Goal: Information Seeking & Learning: Understand process/instructions

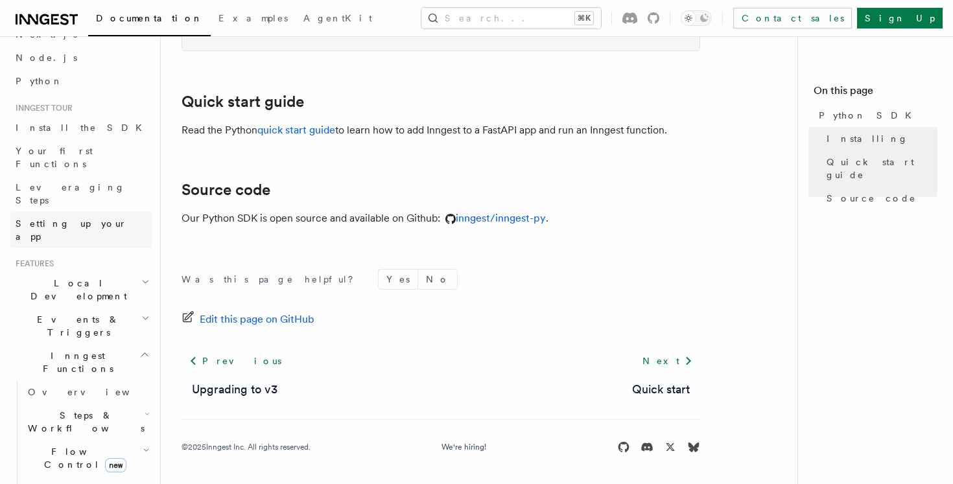
scroll to position [84, 0]
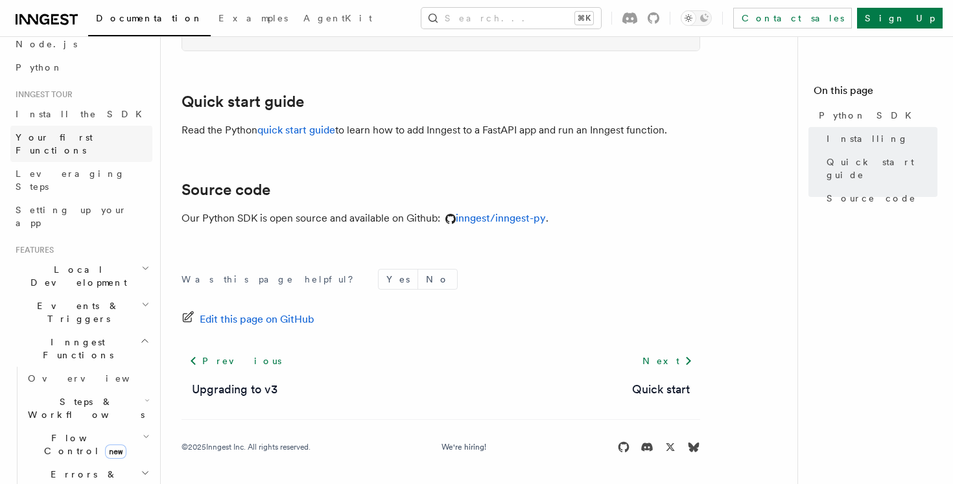
click at [87, 147] on link "Your first Functions" at bounding box center [81, 144] width 142 height 36
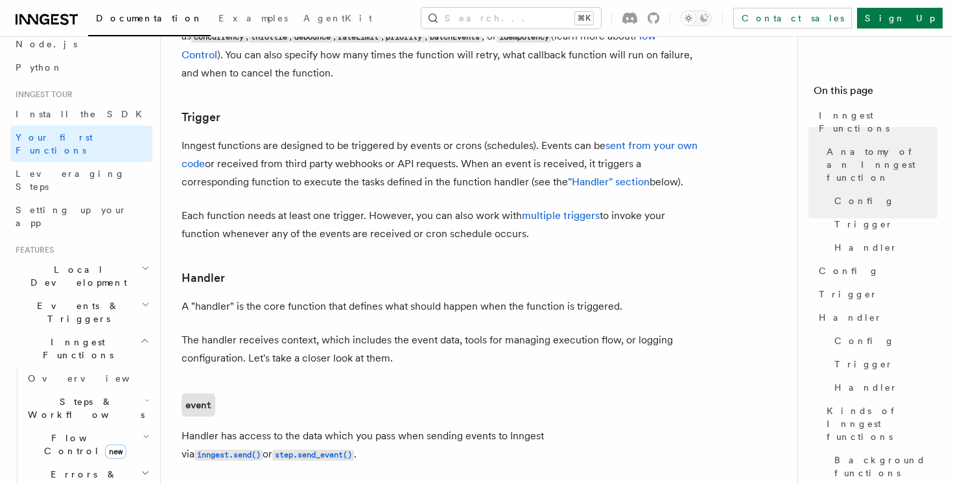
scroll to position [1354, 0]
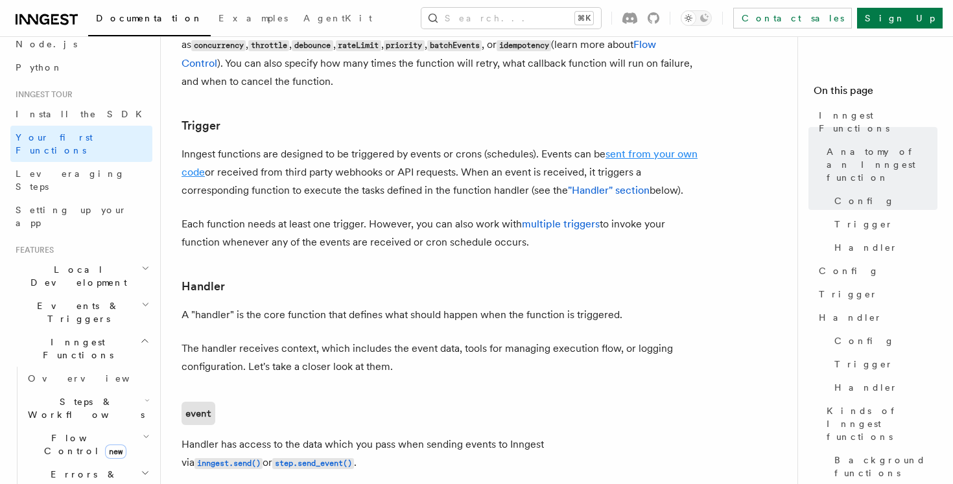
click at [630, 148] on link "sent from your own code" at bounding box center [439, 163] width 516 height 30
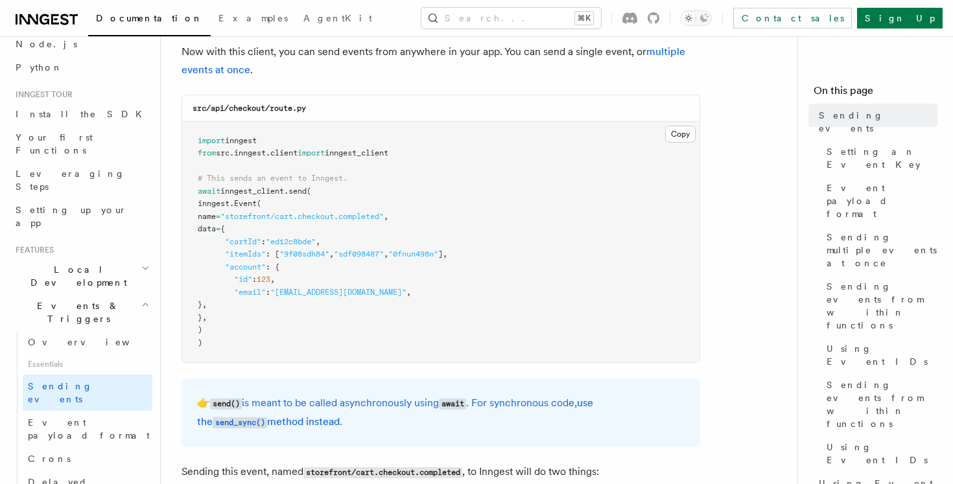
scroll to position [338, 0]
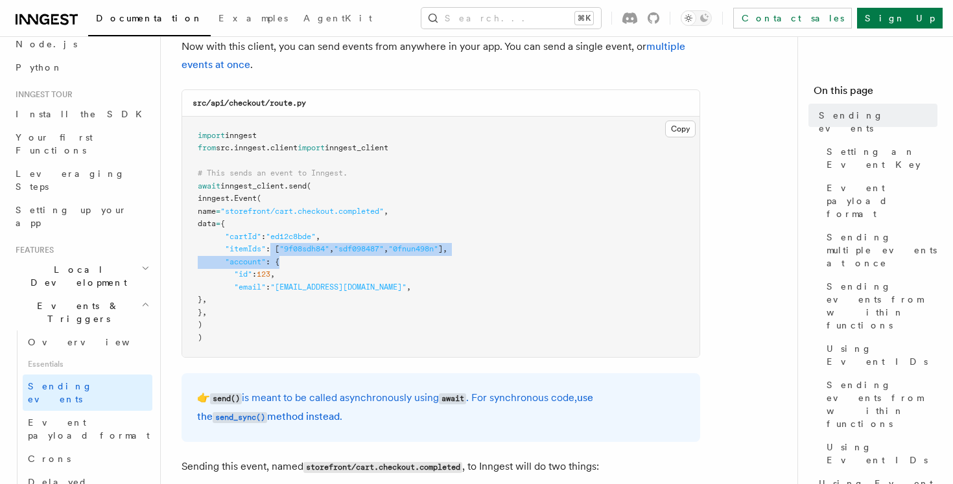
drag, startPoint x: 287, startPoint y: 253, endPoint x: 301, endPoint y: 266, distance: 19.2
click at [294, 259] on pre "import inngest from src . inngest . client import inngest_client # This sends a…" at bounding box center [440, 237] width 517 height 241
click at [301, 266] on pre "import inngest from src . inngest . client import inngest_client # This sends a…" at bounding box center [440, 237] width 517 height 241
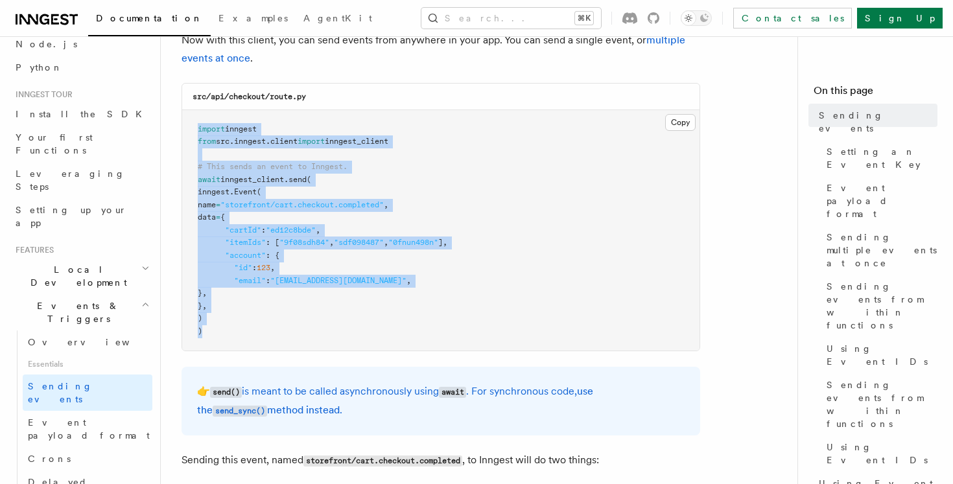
drag, startPoint x: 203, startPoint y: 331, endPoint x: 196, endPoint y: 126, distance: 204.9
click at [196, 125] on pre "import inngest from src . inngest . client import inngest_client # This sends a…" at bounding box center [440, 230] width 517 height 241
click at [196, 126] on pre "import inngest from src . inngest . client import inngest_client # This sends a…" at bounding box center [440, 230] width 517 height 241
drag, startPoint x: 196, startPoint y: 124, endPoint x: 208, endPoint y: 368, distance: 244.0
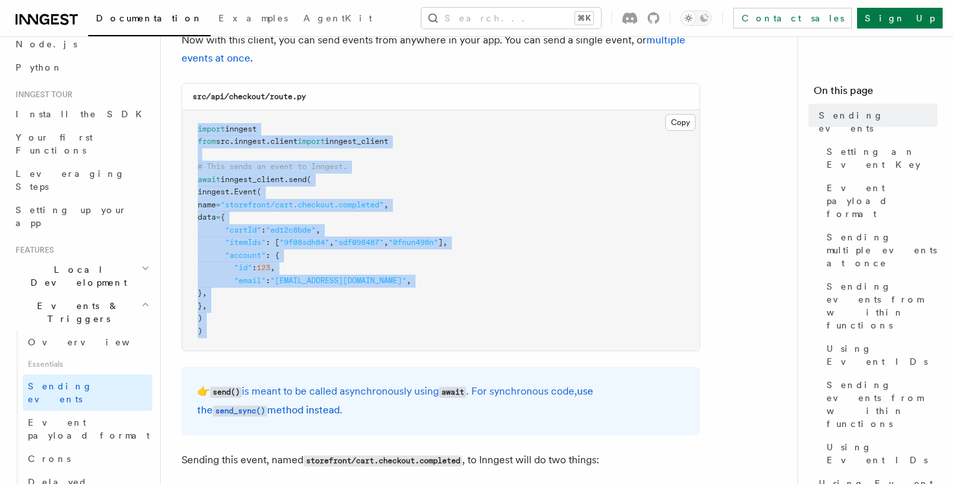
click at [222, 331] on pre "import inngest from src . inngest . client import inngest_client # This sends a…" at bounding box center [440, 230] width 517 height 241
drag, startPoint x: 228, startPoint y: 330, endPoint x: 191, endPoint y: 118, distance: 215.1
click at [191, 118] on pre "import inngest from src . inngest . client import inngest_client # This sends a…" at bounding box center [440, 230] width 517 height 241
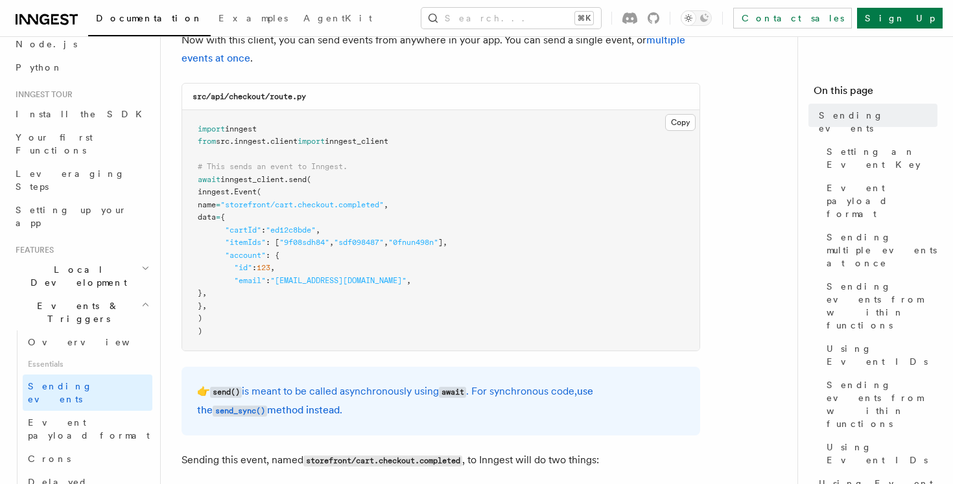
drag, startPoint x: 192, startPoint y: 123, endPoint x: 210, endPoint y: 322, distance: 199.7
click at [210, 322] on pre "import inngest from src . inngest . client import inngest_client # This sends a…" at bounding box center [440, 230] width 517 height 241
click at [202, 322] on span ")" at bounding box center [200, 318] width 5 height 9
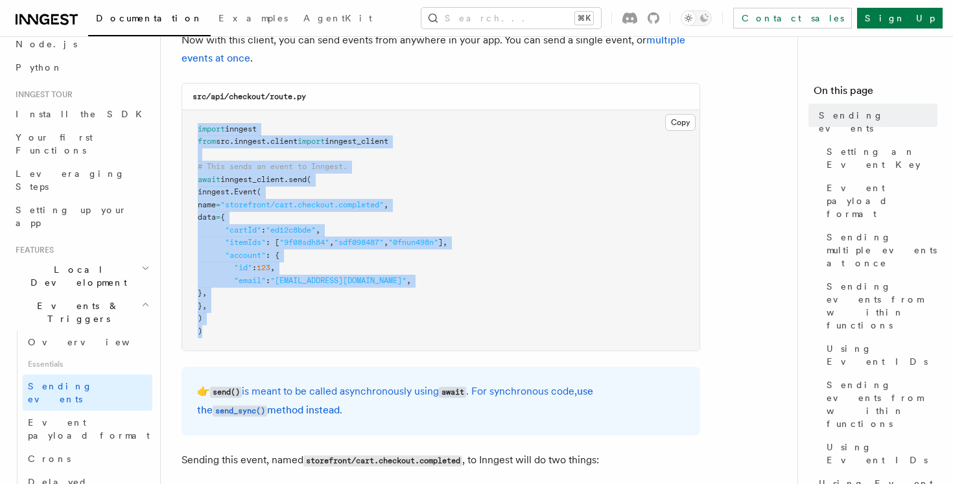
drag, startPoint x: 211, startPoint y: 331, endPoint x: 189, endPoint y: 117, distance: 215.7
click at [189, 117] on pre "import inngest from src . inngest . client import inngest_client # This sends a…" at bounding box center [440, 230] width 517 height 241
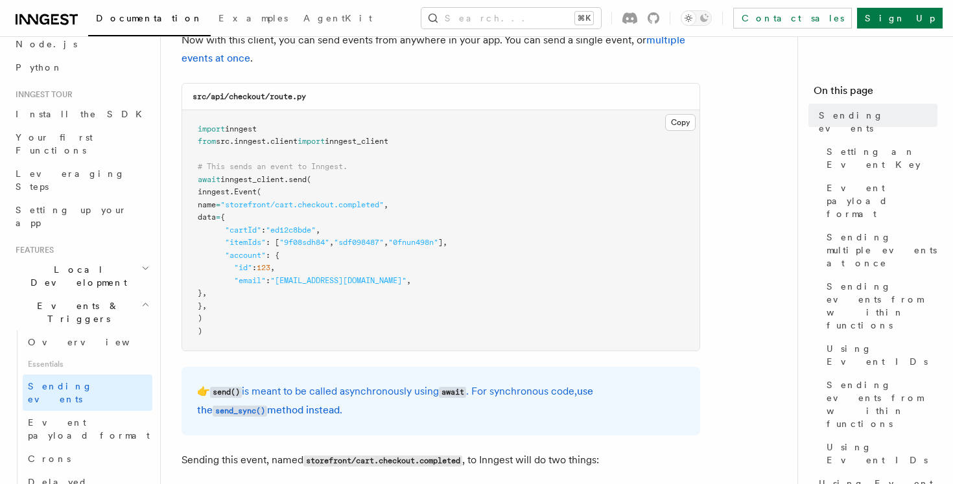
scroll to position [357, 0]
